Goal: Navigation & Orientation: Find specific page/section

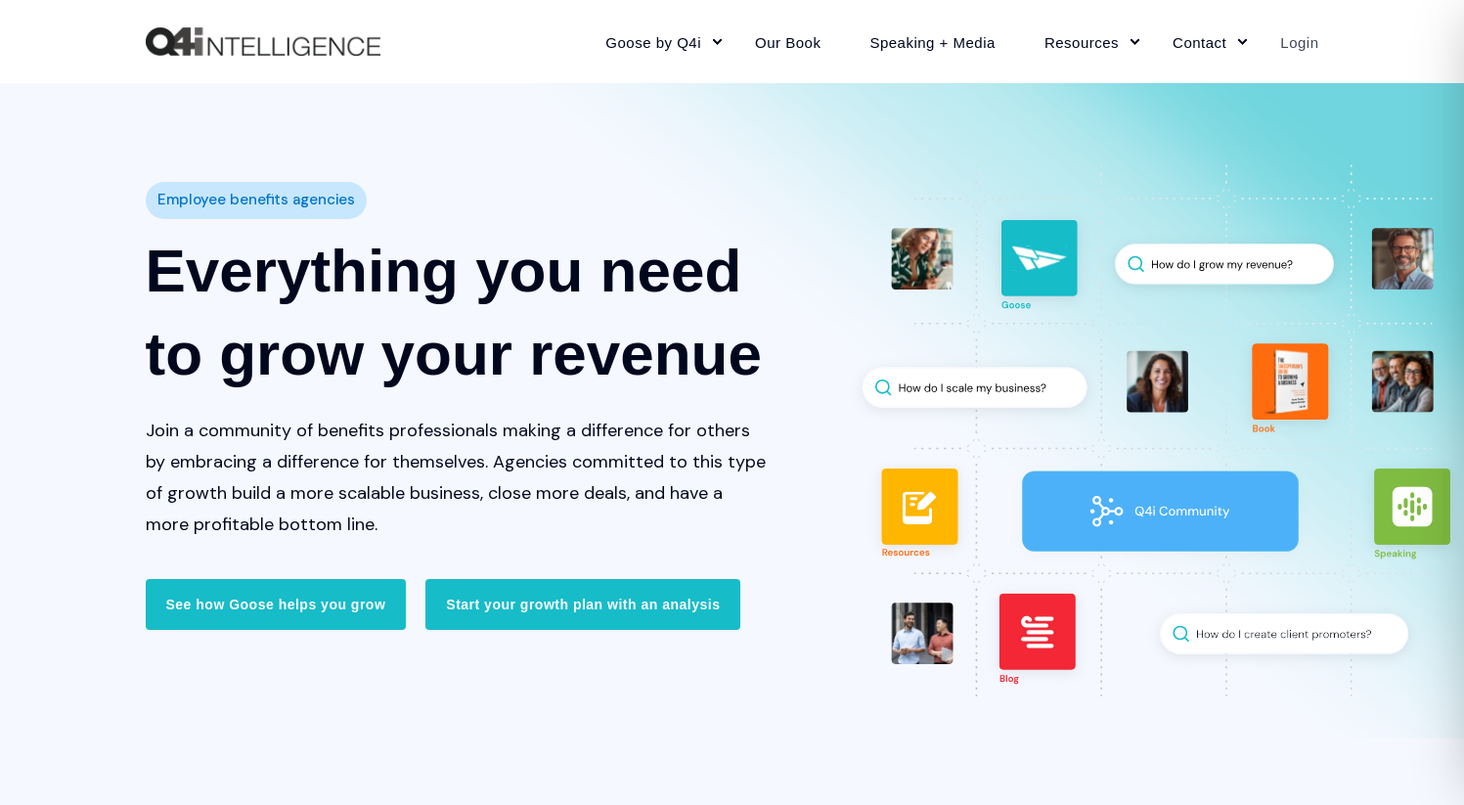
click at [1306, 43] on link "Login" at bounding box center [1286, 41] width 63 height 85
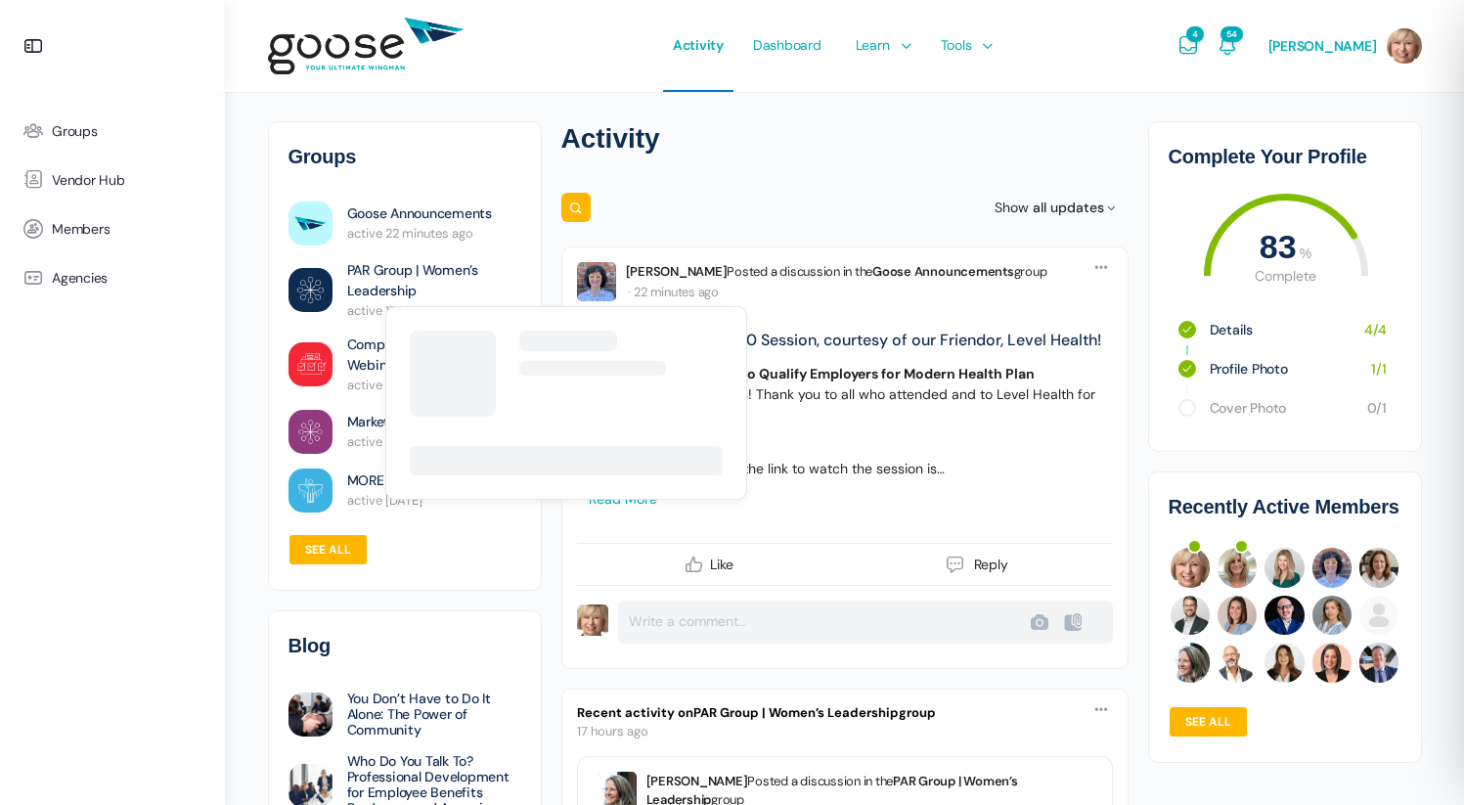
click at [370, 284] on link "PAR Group | Women’s Leadership" at bounding box center [434, 280] width 174 height 41
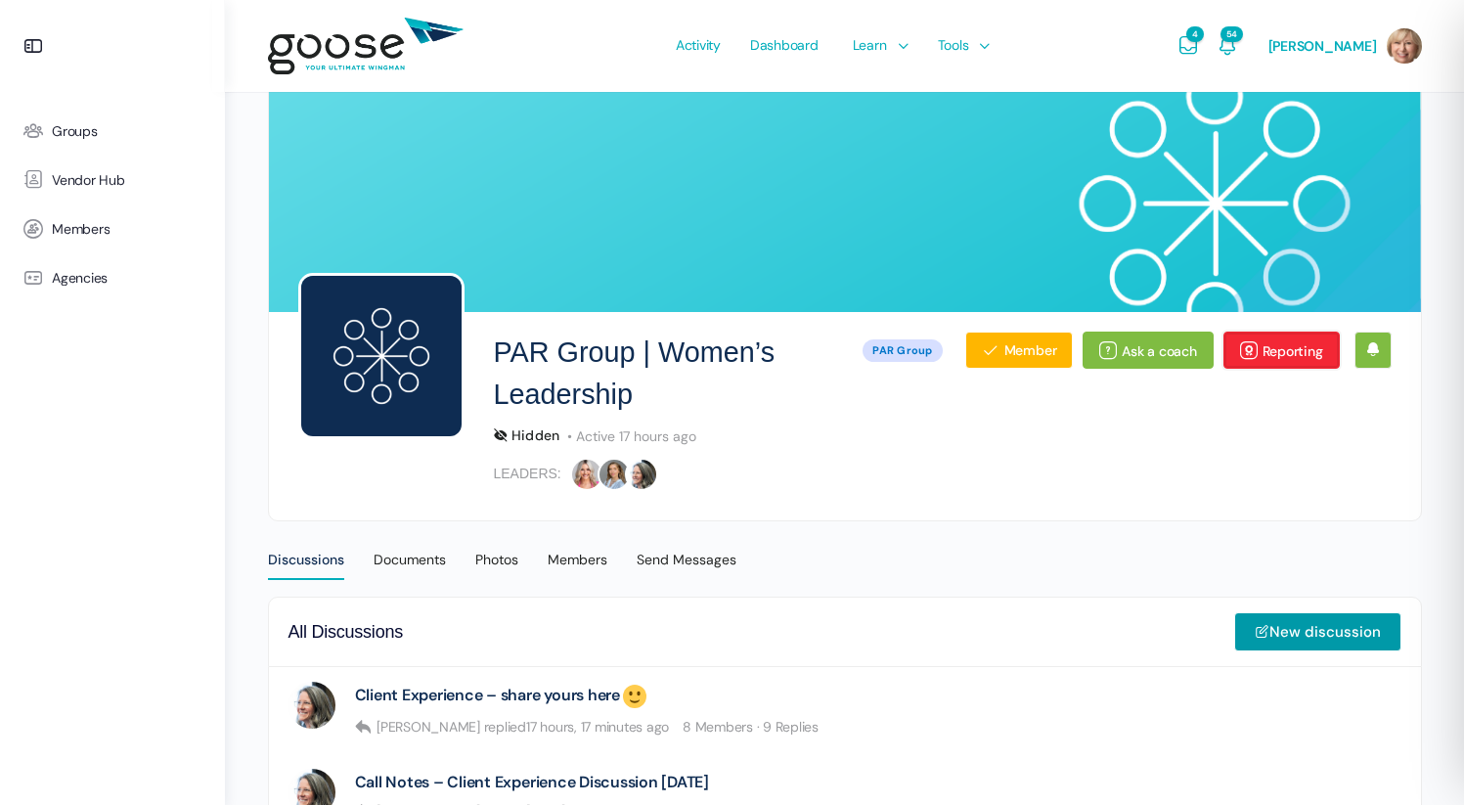
click at [1298, 345] on link "Reporting" at bounding box center [1281, 349] width 116 height 37
